Goal: Information Seeking & Learning: Check status

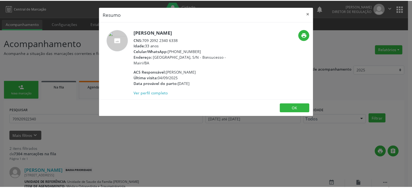
scroll to position [80, 0]
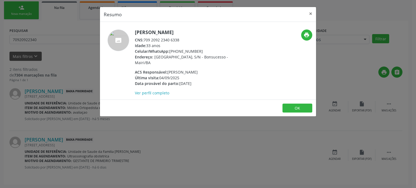
click at [59, 148] on div "Resumo × Mariana Souza Machado CNS: 709 2092 2340 6338 Idade: 33 anos Celular/W…" at bounding box center [208, 94] width 416 height 188
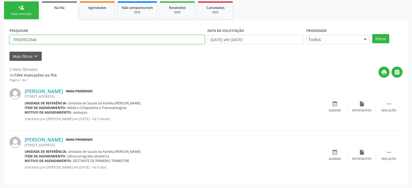
click at [47, 37] on input "70920922340" at bounding box center [106, 39] width 195 height 9
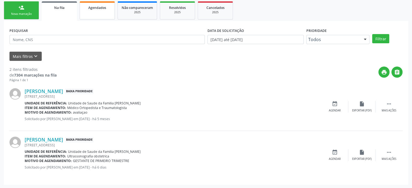
click at [96, 12] on link "Agendados" at bounding box center [97, 10] width 35 height 18
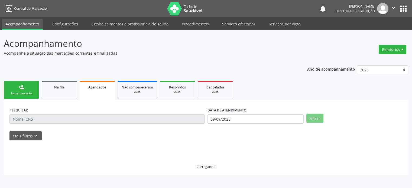
scroll to position [0, 0]
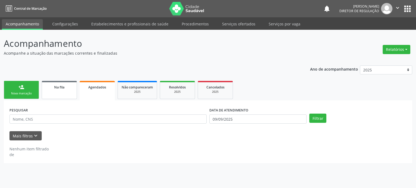
click at [56, 92] on link "Na fila" at bounding box center [59, 90] width 35 height 18
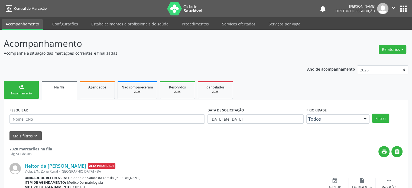
scroll to position [81, 0]
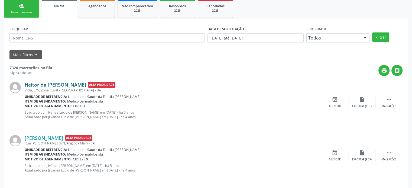
click at [51, 83] on div "Heitor da Cruz Freire Alta Prioridade Viola, S/N, Zona Rural - Mairi - BA Unida…" at bounding box center [205, 102] width 393 height 53
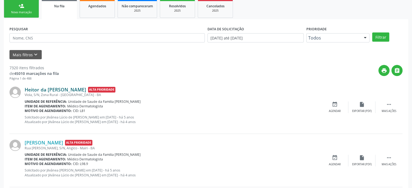
click at [61, 91] on link "Heitor da Cruz Freire" at bounding box center [56, 90] width 62 height 6
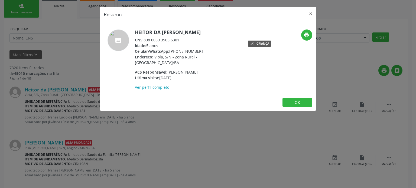
drag, startPoint x: 144, startPoint y: 40, endPoint x: 180, endPoint y: 41, distance: 36.3
click at [180, 41] on div "CNS: 898 0059 3905 6301" at bounding box center [187, 40] width 105 height 6
copy div "898 0059 3905 6301"
click at [91, 54] on div "Resumo × Heitor da Cruz Freire CNS: 898 0059 3905 6301 Idade: 5 anos Celular/Wh…" at bounding box center [208, 94] width 416 height 188
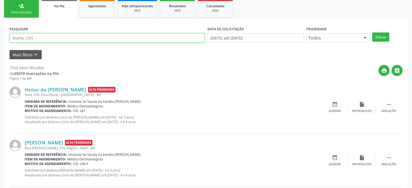
click at [63, 41] on input "text" at bounding box center [106, 37] width 195 height 9
paste input "898 0059 3905 6301"
click at [40, 37] on input "898 0059 3905 6301" at bounding box center [106, 37] width 195 height 9
click at [40, 37] on input "898 0059 39056301" at bounding box center [106, 37] width 195 height 9
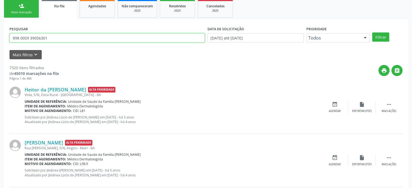
click at [40, 37] on input "898 0059 39056301" at bounding box center [106, 37] width 195 height 9
click at [30, 38] on input "898 0059 39056301" at bounding box center [106, 37] width 195 height 9
click at [21, 37] on input "898 005939056301" at bounding box center [106, 37] width 195 height 9
click at [21, 37] on input "898005939056301" at bounding box center [106, 37] width 195 height 9
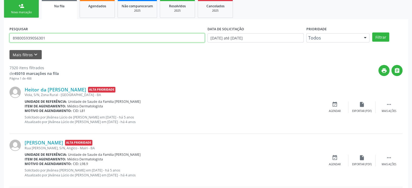
scroll to position [136, 0]
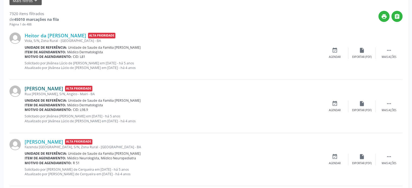
click at [53, 88] on link "Nair Oliveira de Azevedo" at bounding box center [44, 89] width 38 height 6
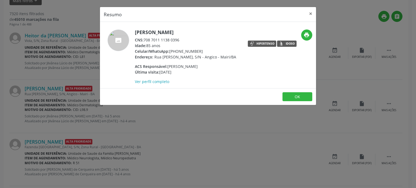
drag, startPoint x: 145, startPoint y: 40, endPoint x: 195, endPoint y: 41, distance: 49.6
click at [195, 41] on div "CNS: 708 7011 1138 0396" at bounding box center [185, 40] width 101 height 6
copy div "708 7011 1138 0396"
click at [63, 27] on div "Resumo × Nair Oliveira de Azevedo CNS: 708 7011 1138 0396 Idade: 85 anos Celula…" at bounding box center [208, 94] width 416 height 188
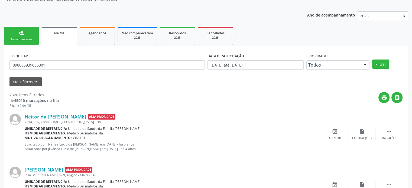
scroll to position [54, 0]
click at [53, 67] on input "898005939056301" at bounding box center [106, 64] width 195 height 9
paste input "708 7011 1138 0396"
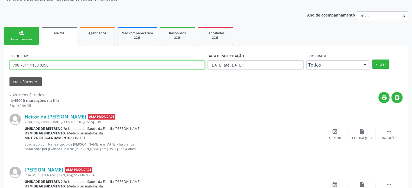
click at [39, 65] on input "708 7011 1138 0396" at bounding box center [106, 64] width 195 height 9
click at [39, 65] on input "708701111380396" at bounding box center [106, 64] width 195 height 9
type input "708701111380396"
click at [63, 63] on input "708701111380396" at bounding box center [106, 64] width 195 height 9
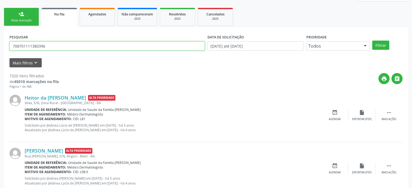
scroll to position [81, 0]
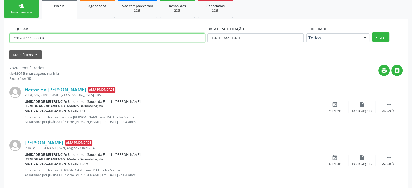
click at [372, 33] on button "Filtrar" at bounding box center [380, 37] width 17 height 9
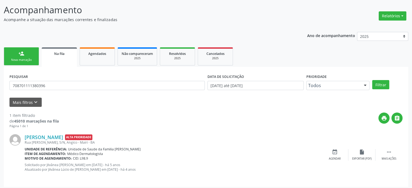
scroll to position [36, 0]
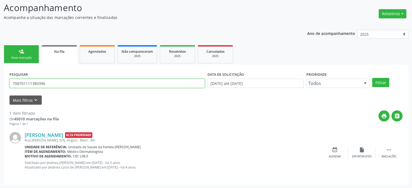
click at [49, 83] on input "708701111380396" at bounding box center [106, 83] width 195 height 9
click at [372, 78] on button "Filtrar" at bounding box center [380, 82] width 17 height 9
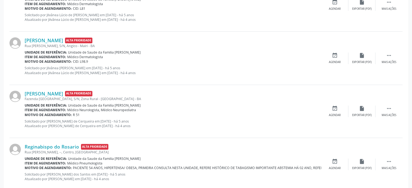
scroll to position [271, 0]
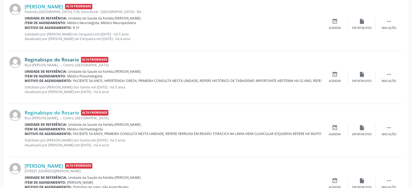
click at [43, 59] on link "Reginabispo do Rosario" at bounding box center [52, 60] width 54 height 6
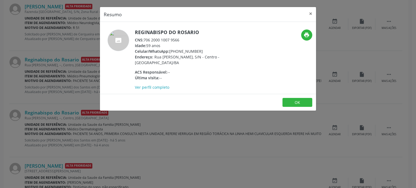
drag, startPoint x: 145, startPoint y: 38, endPoint x: 186, endPoint y: 38, distance: 41.5
click at [186, 38] on div "CNS: 706 2000 1007 9566" at bounding box center [187, 40] width 105 height 6
copy div "706 2000 1007 9566"
click at [69, 32] on div "Resumo × Reginabispo do Rosario CNS: 706 2000 1007 9566 Idade: 59 anos Celular/…" at bounding box center [208, 94] width 416 height 188
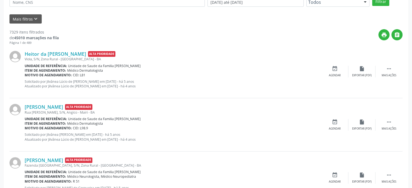
scroll to position [108, 0]
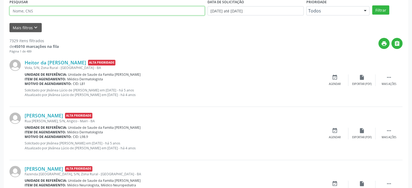
click at [47, 13] on input "text" at bounding box center [106, 10] width 195 height 9
paste input "706 2000 1007 9566"
click at [21, 12] on input "706 2000 1007 9566" at bounding box center [106, 10] width 195 height 9
click at [29, 11] on input "7062000 1007 9566" at bounding box center [106, 10] width 195 height 9
click at [37, 10] on input "70620001007 9566" at bounding box center [106, 10] width 195 height 9
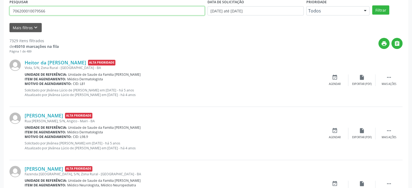
click at [37, 10] on input "706200010079566" at bounding box center [106, 10] width 195 height 9
type input "706200010079566"
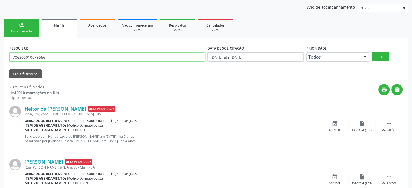
scroll to position [0, 0]
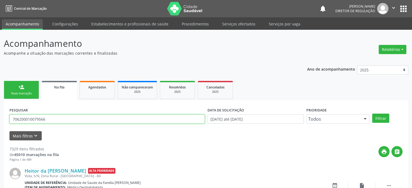
click at [62, 118] on input "706200010079566" at bounding box center [106, 119] width 195 height 9
click at [372, 114] on button "Filtrar" at bounding box center [380, 118] width 17 height 9
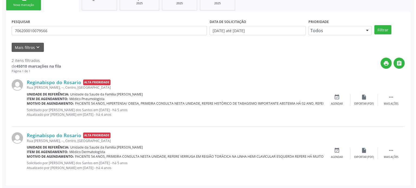
scroll to position [89, 0]
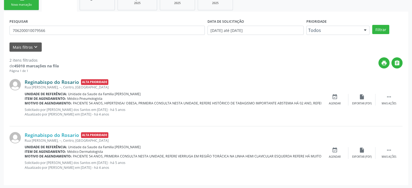
click at [50, 79] on link "Reginabispo do Rosario" at bounding box center [52, 82] width 54 height 6
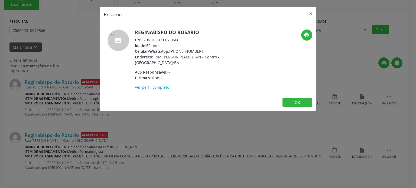
drag, startPoint x: 170, startPoint y: 50, endPoint x: 199, endPoint y: 49, distance: 29.0
click at [199, 49] on div "Celular/WhatsApp: (71) 99633-0449" at bounding box center [187, 52] width 105 height 6
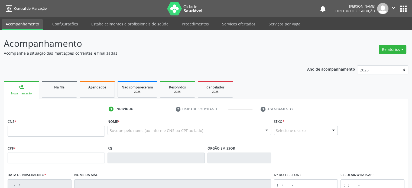
click at [405, 11] on button "apps" at bounding box center [403, 8] width 9 height 9
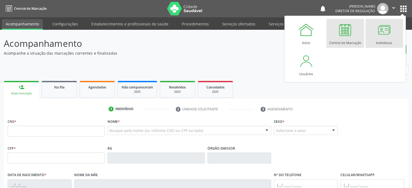
click at [394, 29] on link "Indivíduos" at bounding box center [385, 33] width 38 height 29
